Goal: Information Seeking & Learning: Learn about a topic

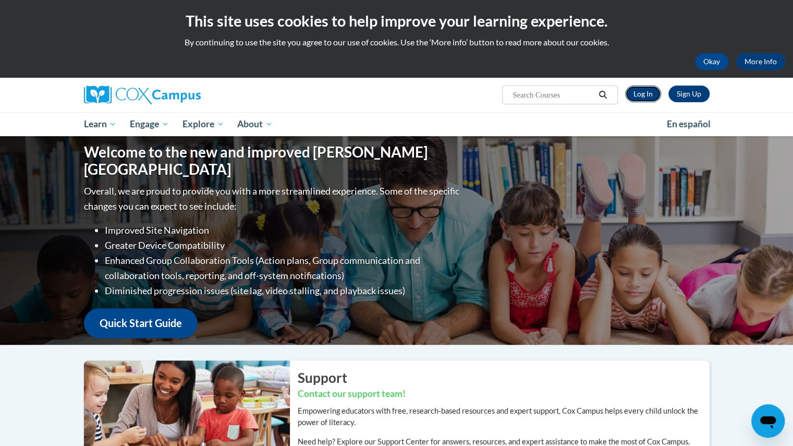
click at [646, 93] on link "Log In" at bounding box center [643, 94] width 36 height 17
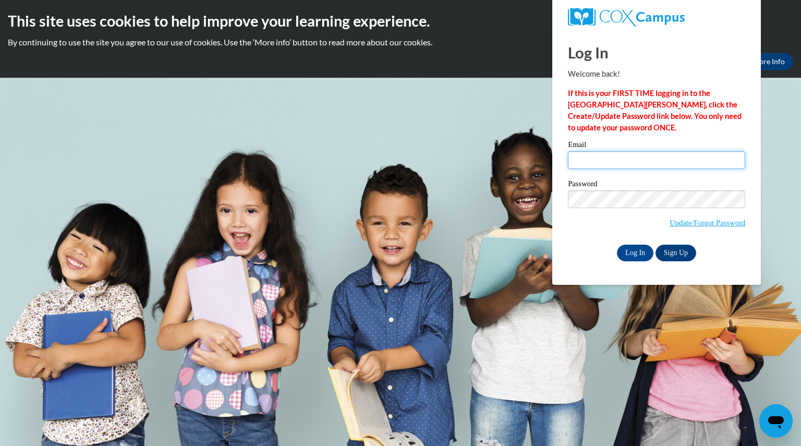
click at [637, 167] on input "Email" at bounding box center [656, 160] width 177 height 18
type input "toppjamie@aasd.k12.wi.us"
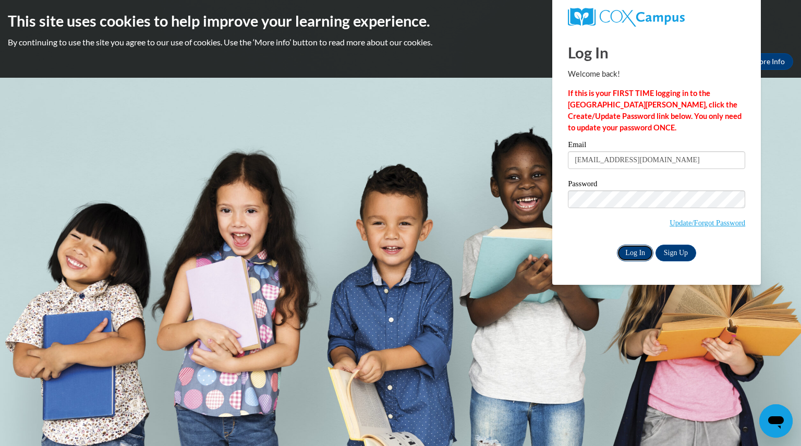
click at [632, 249] on input "Log In" at bounding box center [635, 253] width 37 height 17
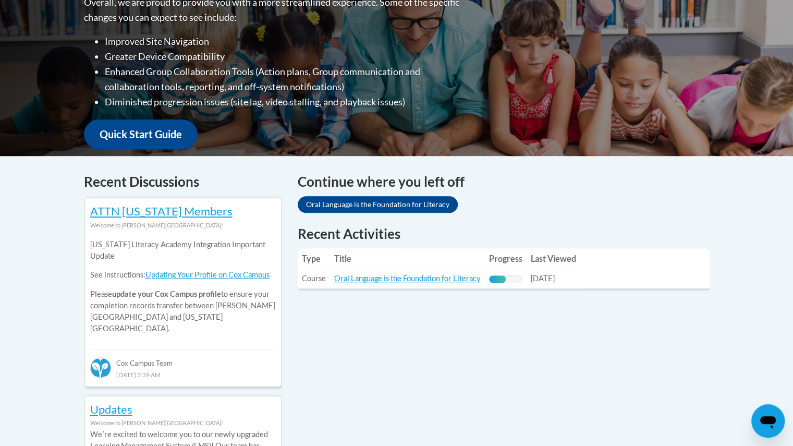
scroll to position [340, 0]
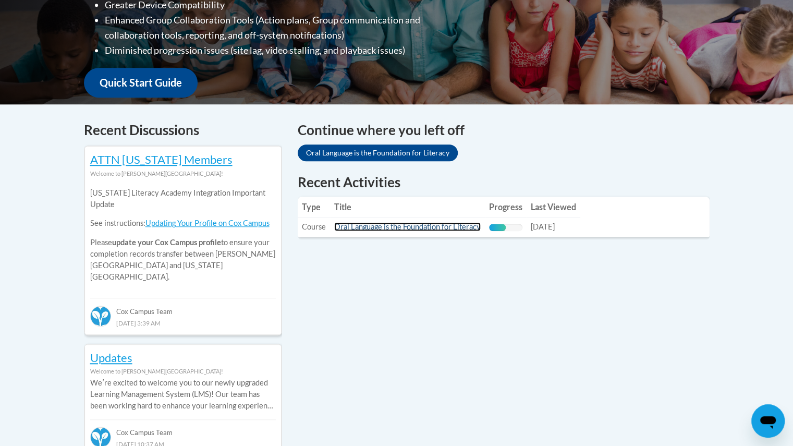
click at [439, 229] on link "Oral Language is the Foundation for Literacy" at bounding box center [407, 226] width 147 height 9
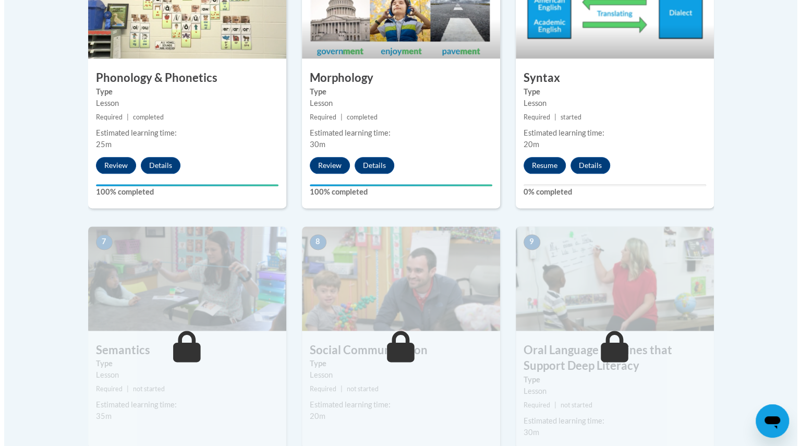
scroll to position [711, 0]
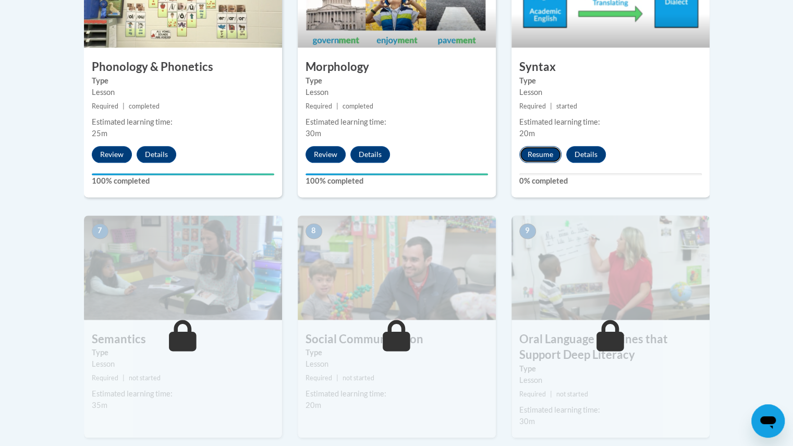
click at [533, 153] on button "Resume" at bounding box center [541, 154] width 42 height 17
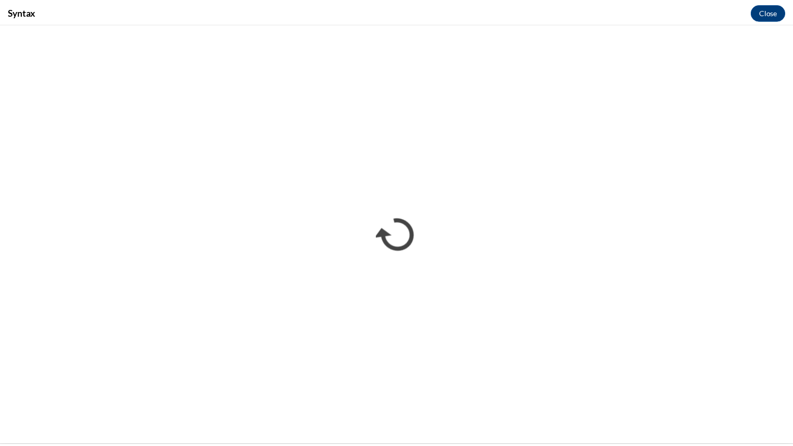
scroll to position [0, 0]
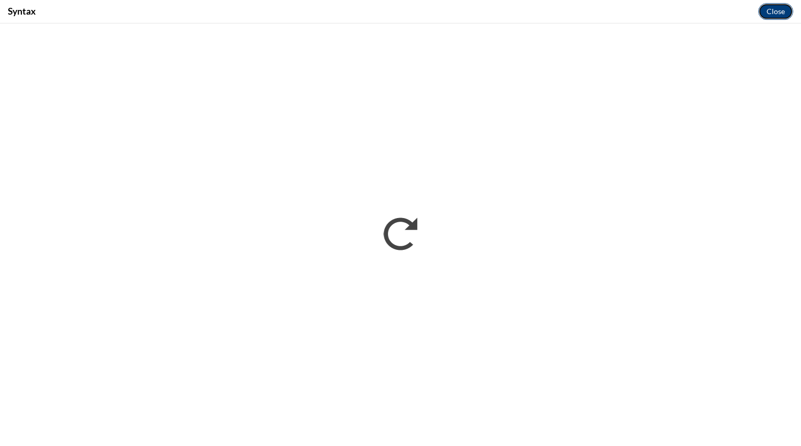
click at [774, 15] on button "Close" at bounding box center [776, 11] width 35 height 17
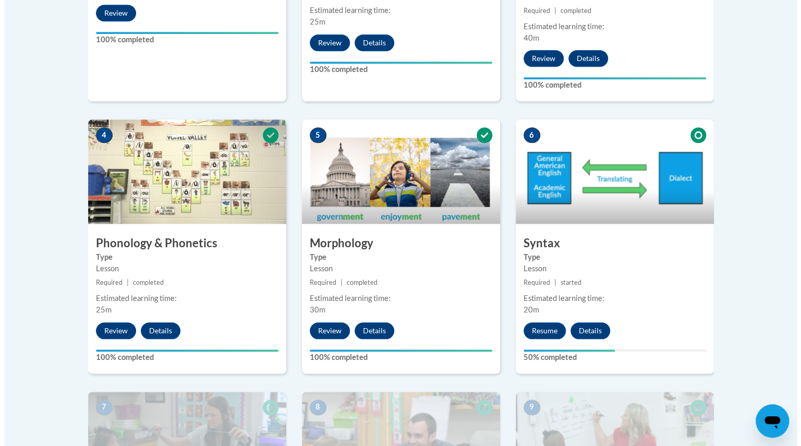
scroll to position [534, 0]
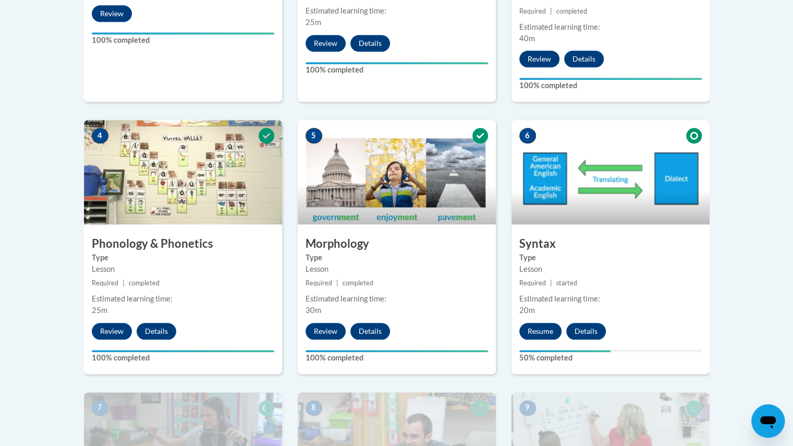
click at [539, 321] on div "6 Syntax Type Lesson Required | started Estimated learning time: 20m Resume Det…" at bounding box center [611, 247] width 198 height 254
click at [540, 325] on button "Resume" at bounding box center [541, 331] width 42 height 17
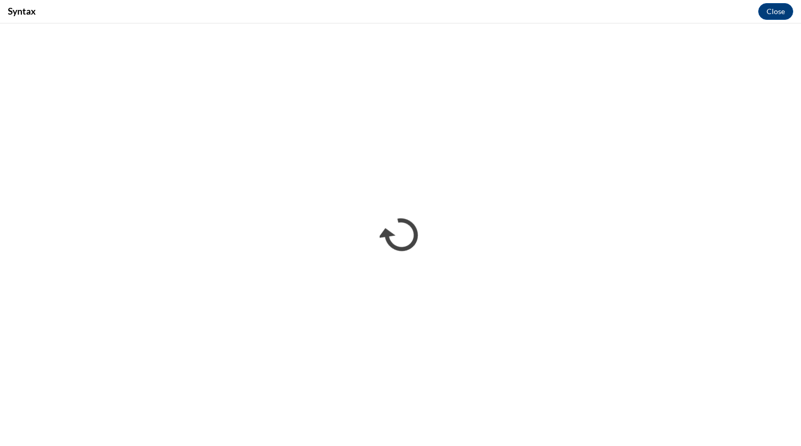
scroll to position [0, 0]
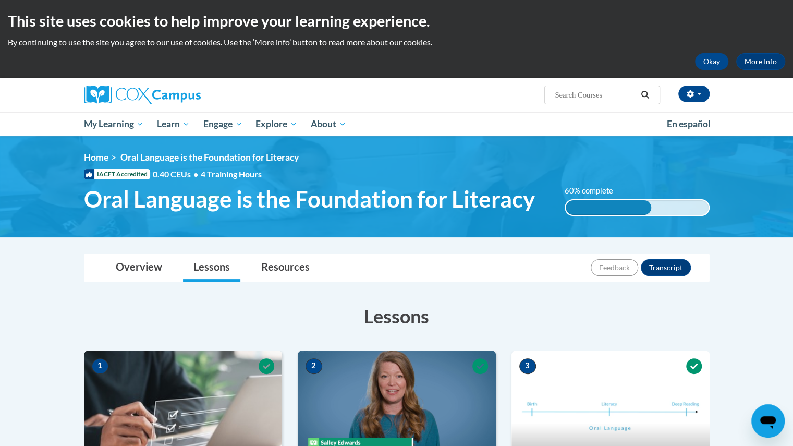
scroll to position [1, 0]
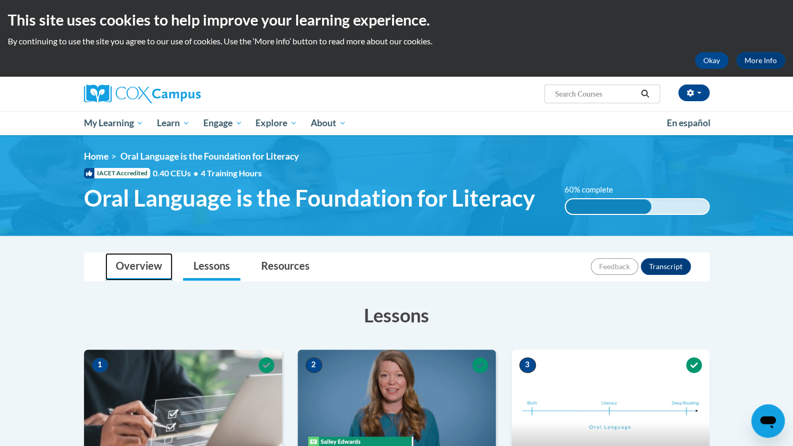
click at [141, 262] on link "Overview" at bounding box center [138, 267] width 67 height 28
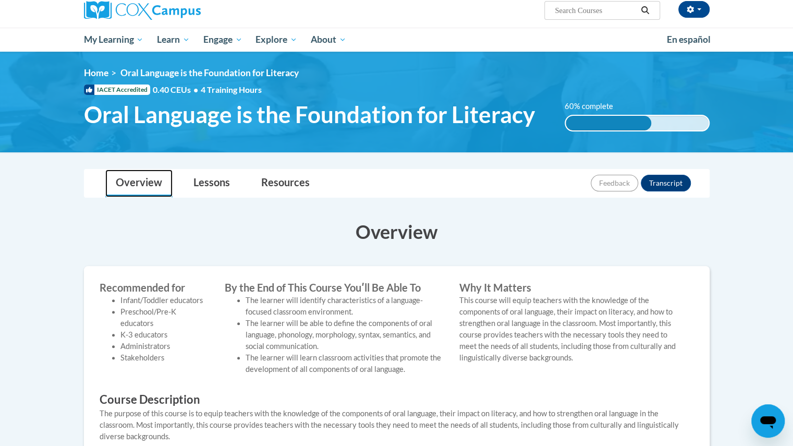
scroll to position [0, 0]
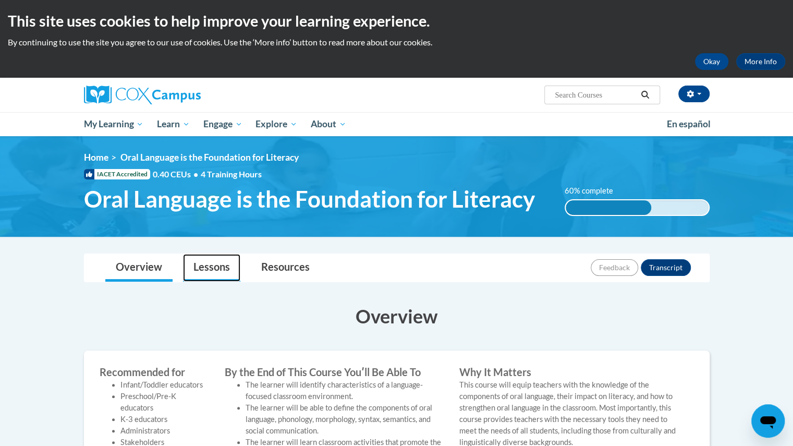
click at [206, 271] on link "Lessons" at bounding box center [211, 268] width 57 height 28
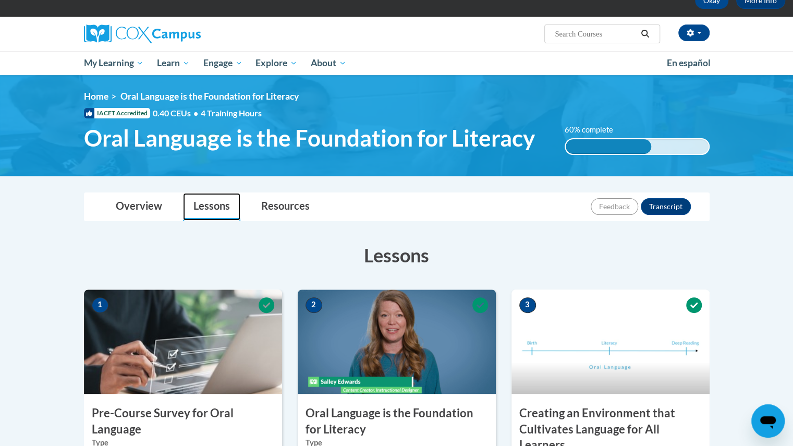
scroll to position [61, 0]
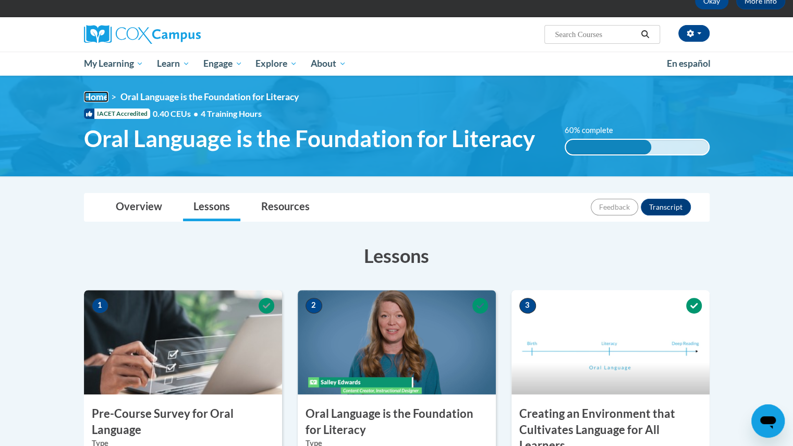
click at [97, 100] on link "Home" at bounding box center [96, 96] width 25 height 11
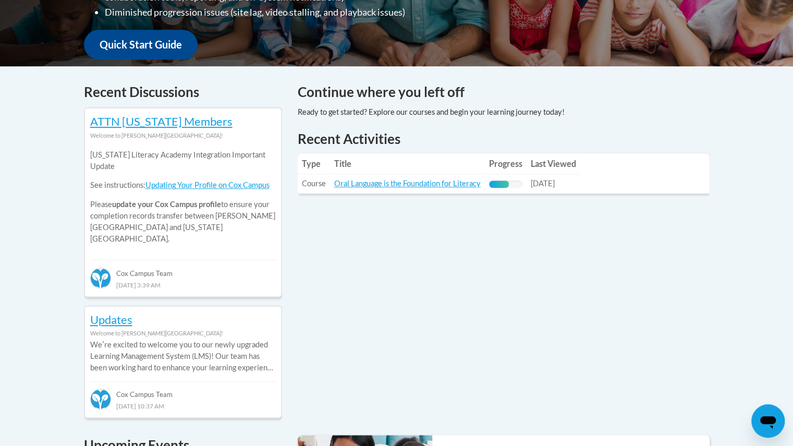
scroll to position [378, 0]
click at [437, 182] on link "Oral Language is the Foundation for Literacy" at bounding box center [407, 182] width 147 height 9
